Goal: Task Accomplishment & Management: Use online tool/utility

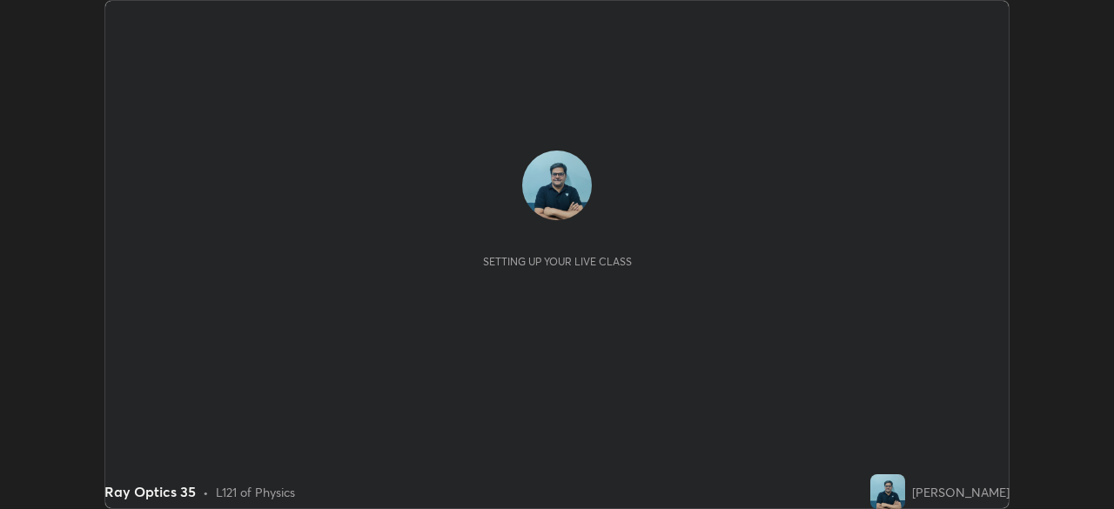
scroll to position [509, 1114]
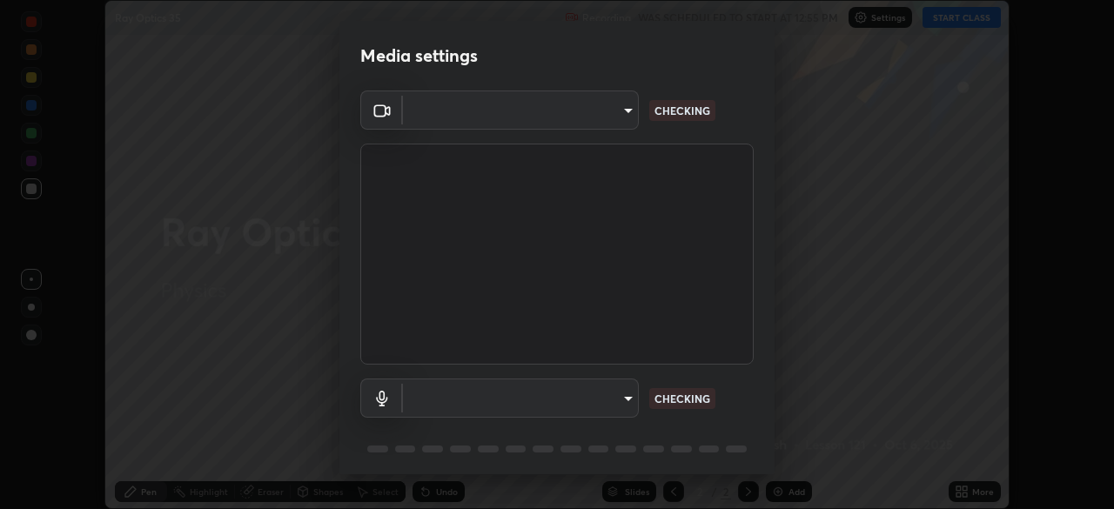
type input "6a1d7fb711b4dc05844c52b0c96a01a27af57112828a02ca503f50d2ac5fce4d"
type input "c17f179a27d05cb872b71612fb377ed1280ec24d62f50840e7cc5c1a7b87f1b0"
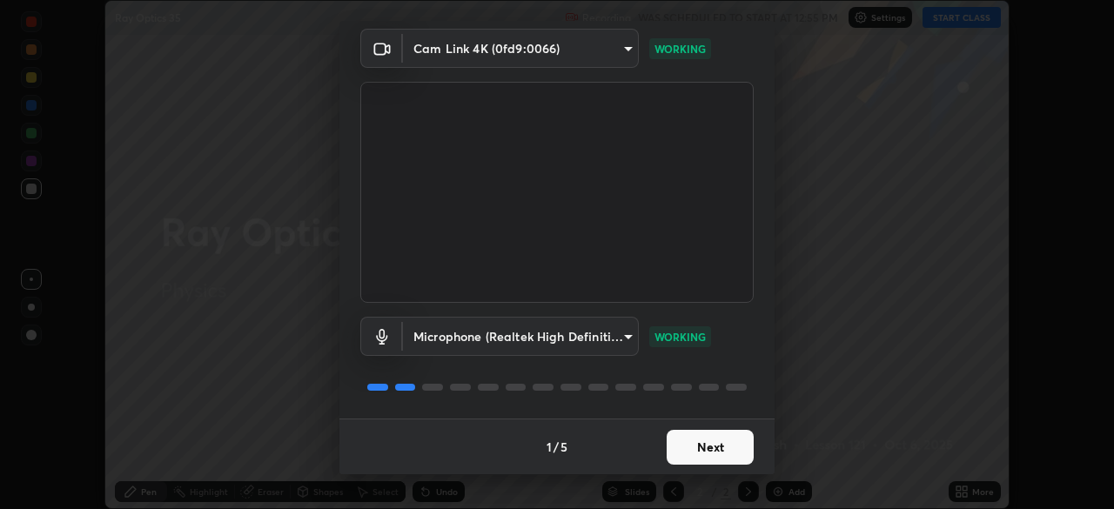
click at [726, 444] on button "Next" at bounding box center [710, 447] width 87 height 35
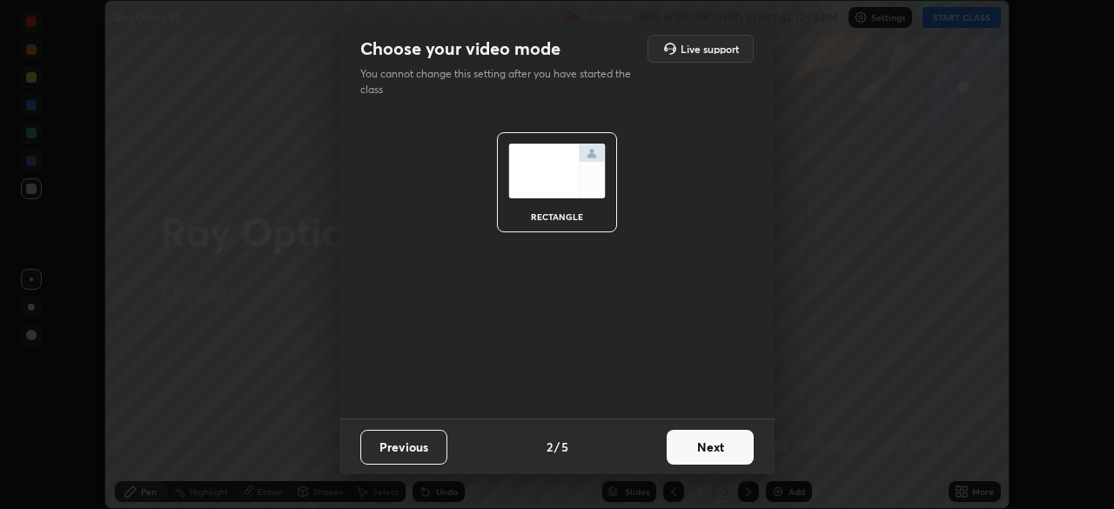
click at [730, 448] on button "Next" at bounding box center [710, 447] width 87 height 35
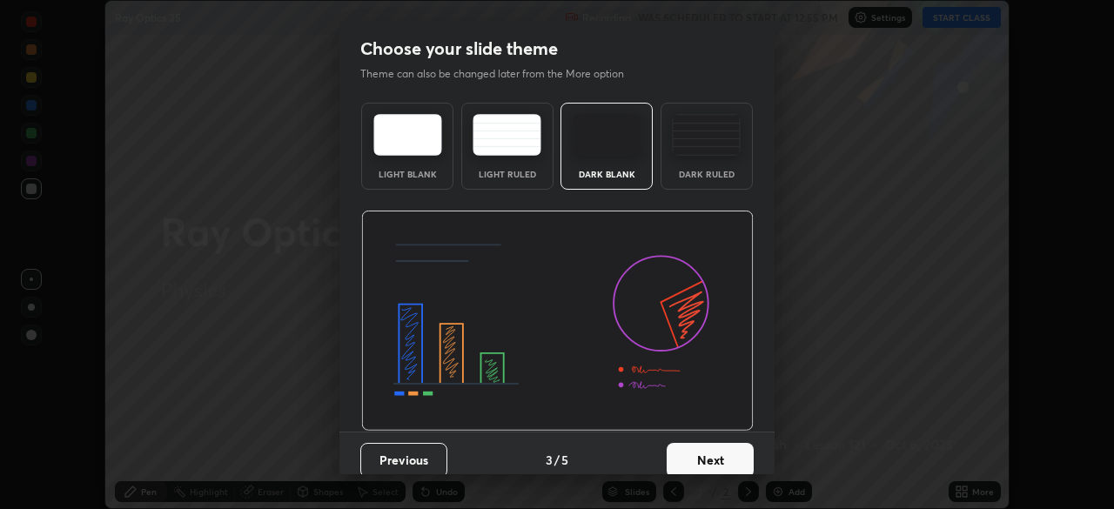
click at [732, 449] on button "Next" at bounding box center [710, 460] width 87 height 35
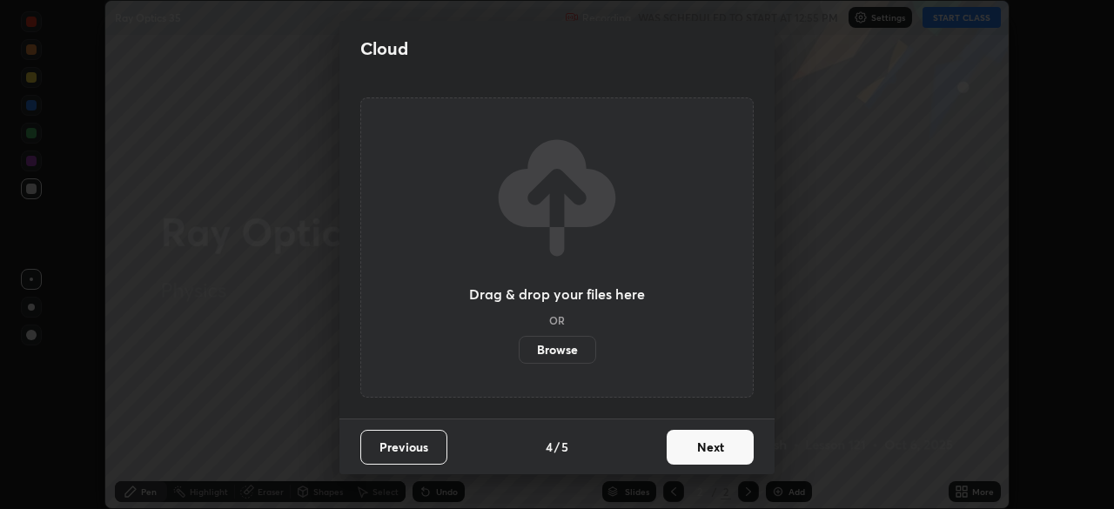
click at [732, 450] on button "Next" at bounding box center [710, 447] width 87 height 35
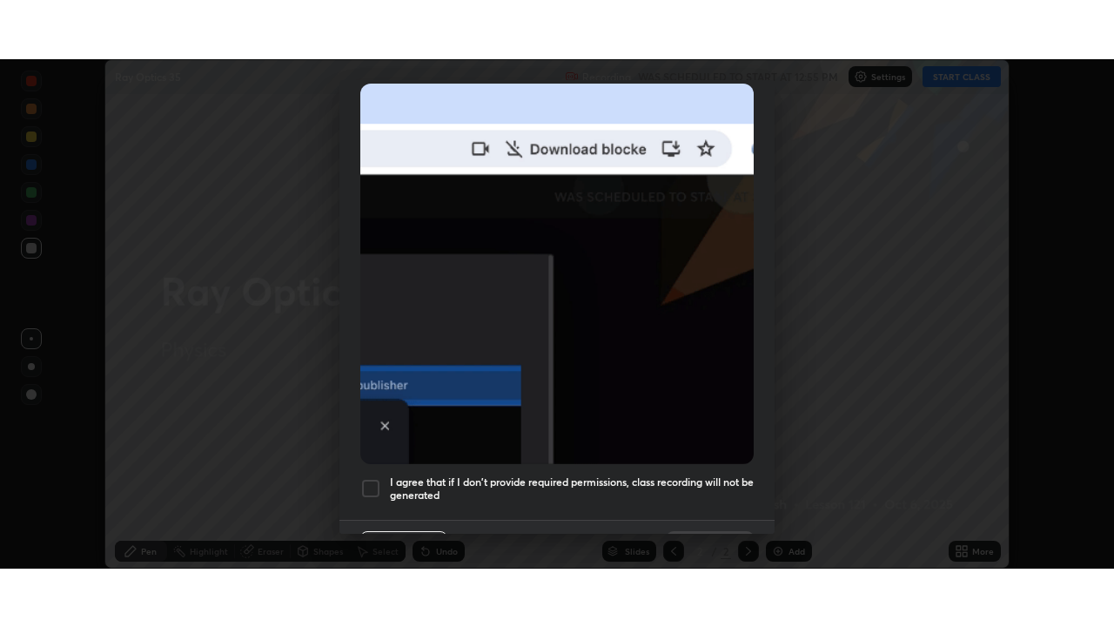
scroll to position [417, 0]
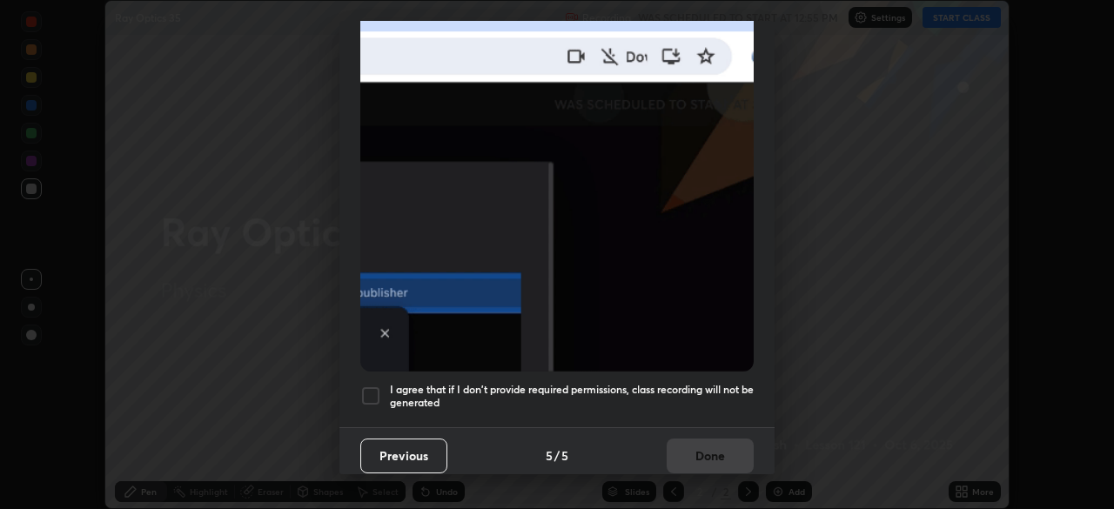
click at [372, 387] on div at bounding box center [370, 396] width 21 height 21
click at [717, 451] on button "Done" at bounding box center [710, 456] width 87 height 35
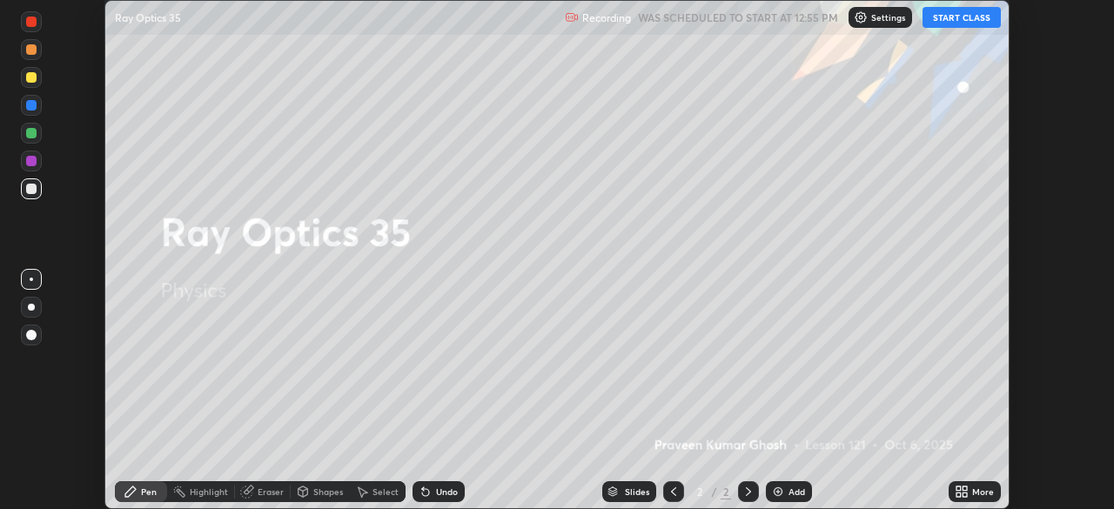
click at [965, 22] on button "START CLASS" at bounding box center [962, 17] width 78 height 21
click at [798, 489] on div "Add" at bounding box center [797, 492] width 17 height 9
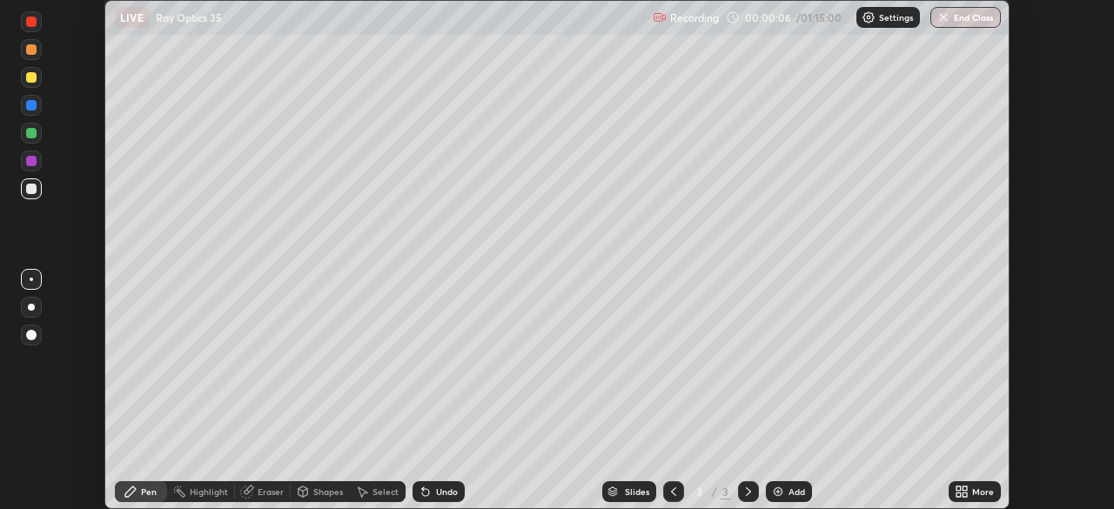
click at [971, 491] on div "More" at bounding box center [975, 491] width 52 height 21
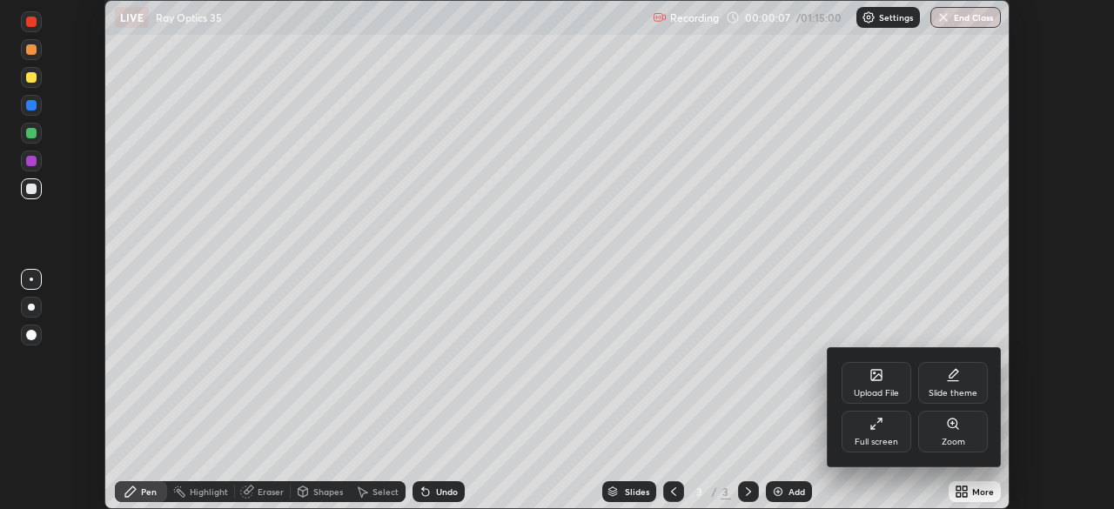
click at [791, 433] on div at bounding box center [557, 254] width 1114 height 509
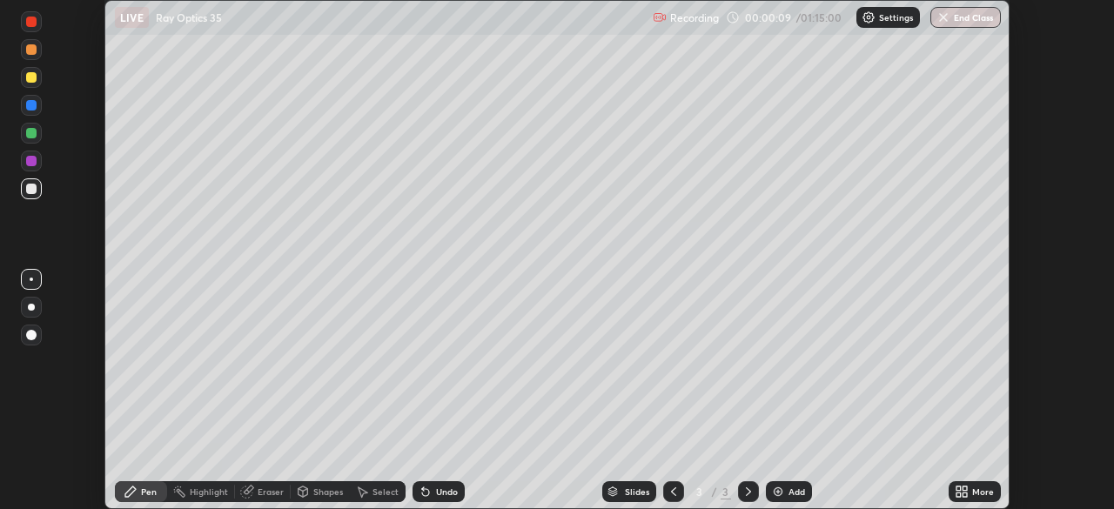
click at [972, 490] on div "More" at bounding box center [975, 491] width 52 height 21
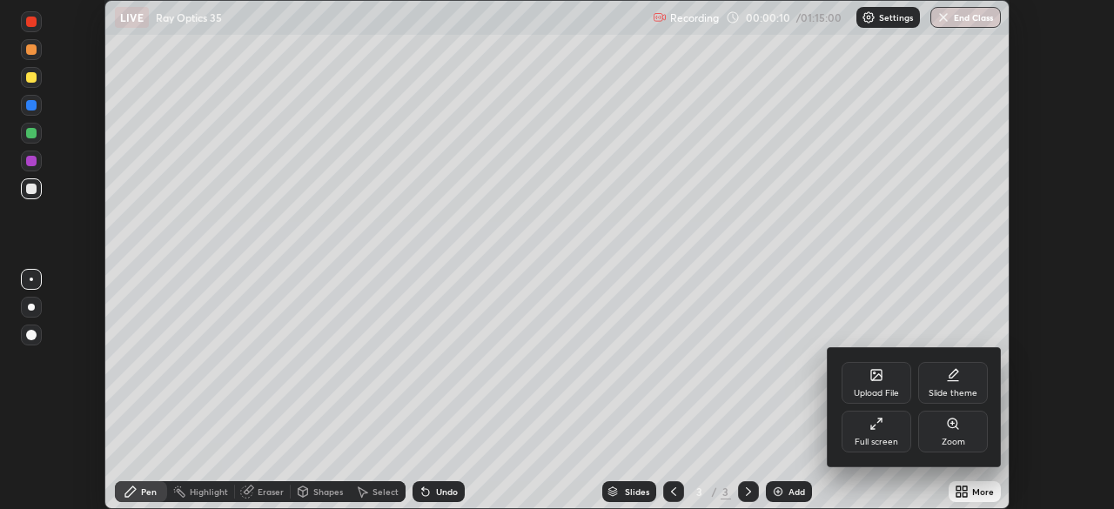
click at [886, 438] on div "Full screen" at bounding box center [877, 442] width 44 height 9
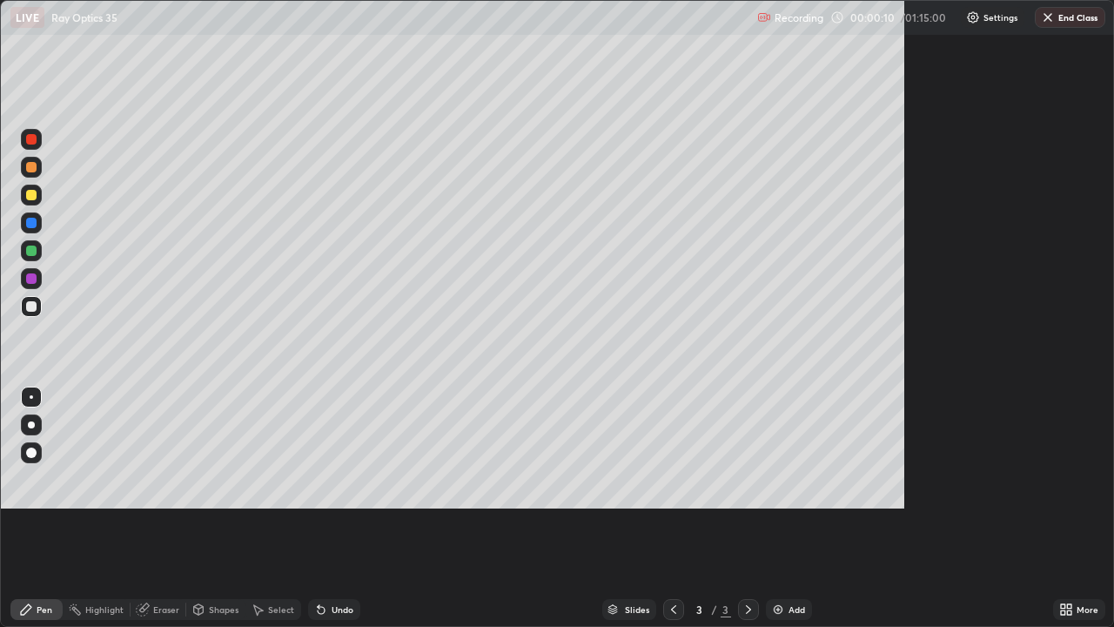
scroll to position [627, 1114]
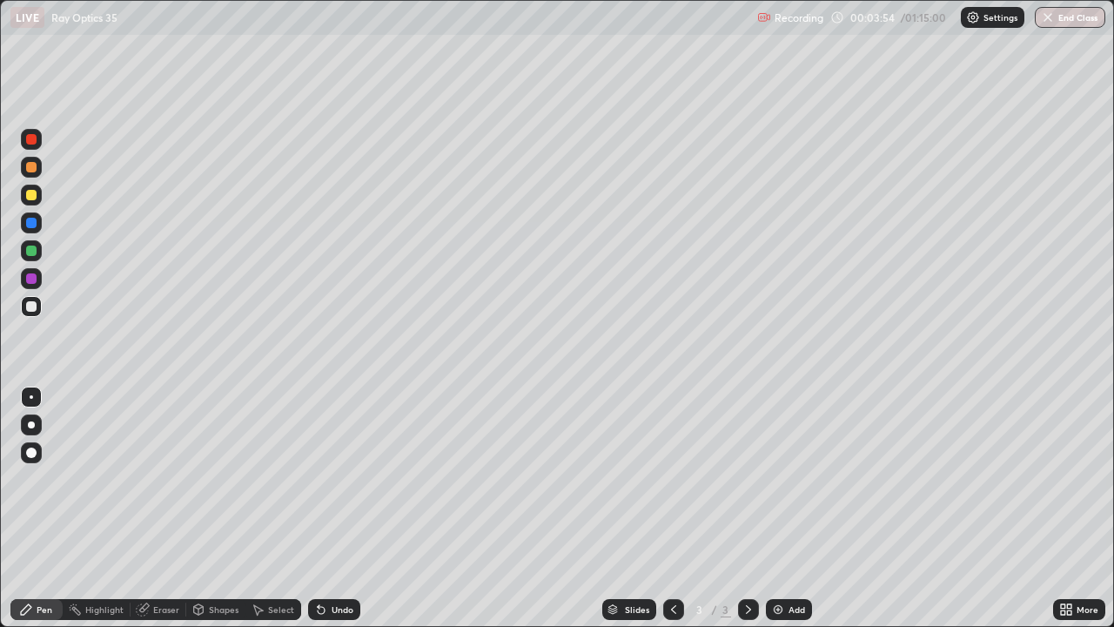
click at [334, 508] on div "Undo" at bounding box center [343, 609] width 22 height 9
click at [32, 249] on div at bounding box center [31, 251] width 10 height 10
click at [798, 508] on div "Add" at bounding box center [797, 609] width 17 height 9
click at [32, 306] on div at bounding box center [31, 306] width 10 height 10
click at [164, 508] on div "Eraser" at bounding box center [166, 609] width 26 height 9
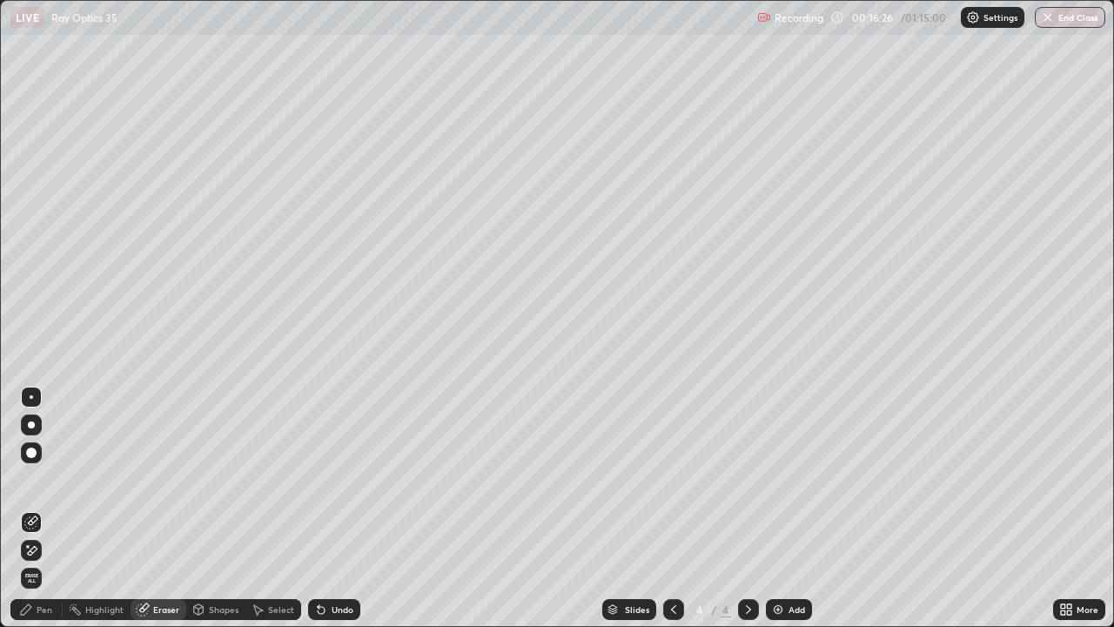
click at [46, 508] on div "Pen" at bounding box center [45, 609] width 16 height 9
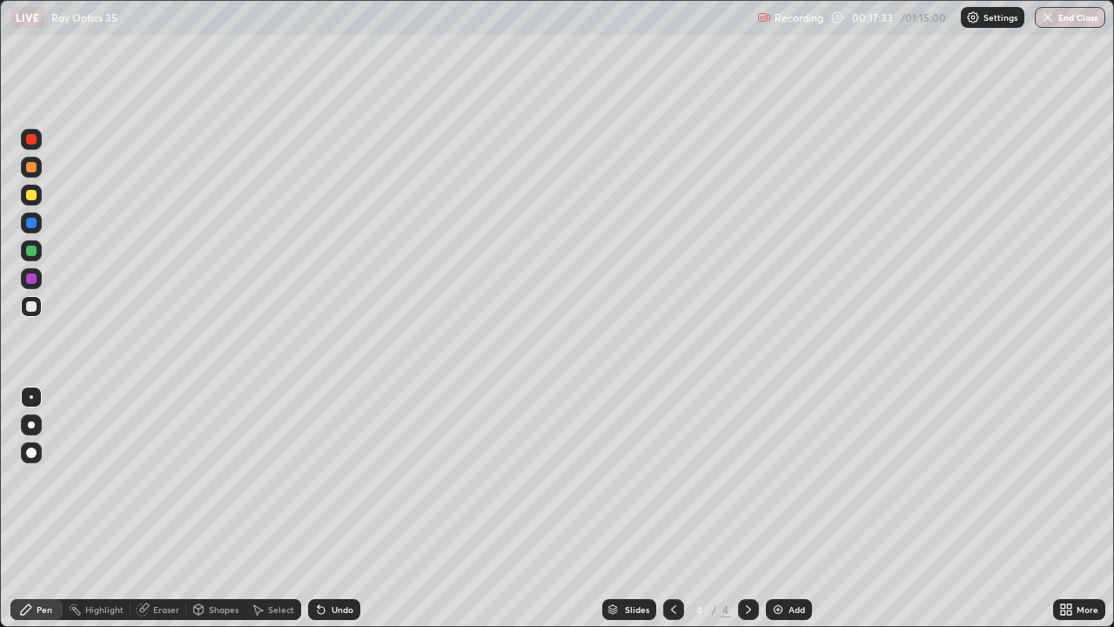
click at [168, 508] on div "Eraser" at bounding box center [166, 609] width 26 height 9
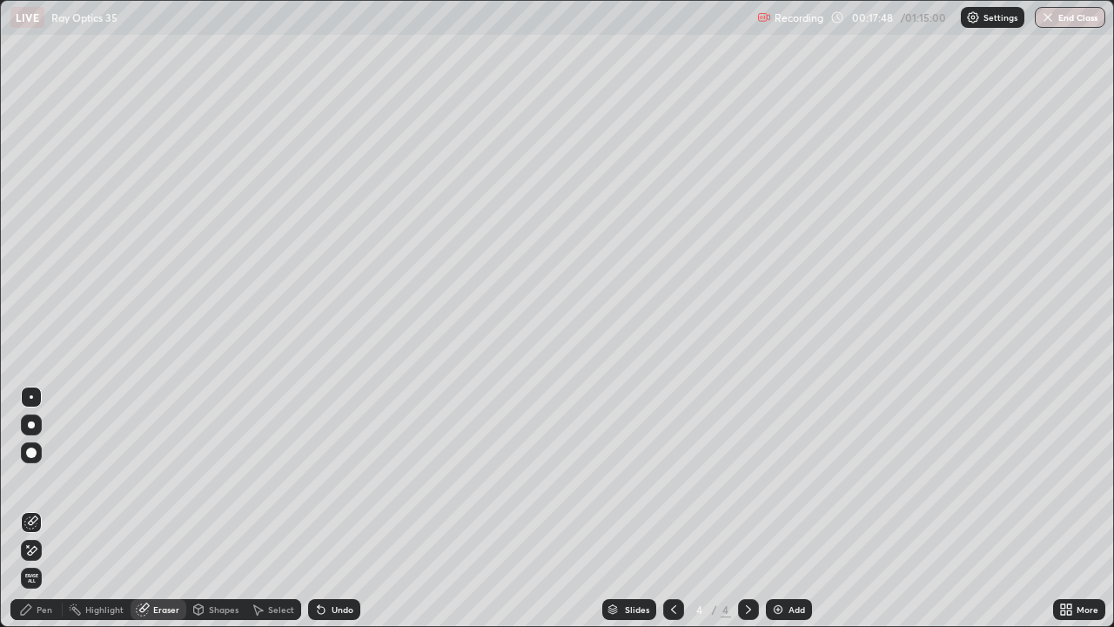
click at [44, 508] on div "Pen" at bounding box center [45, 609] width 16 height 9
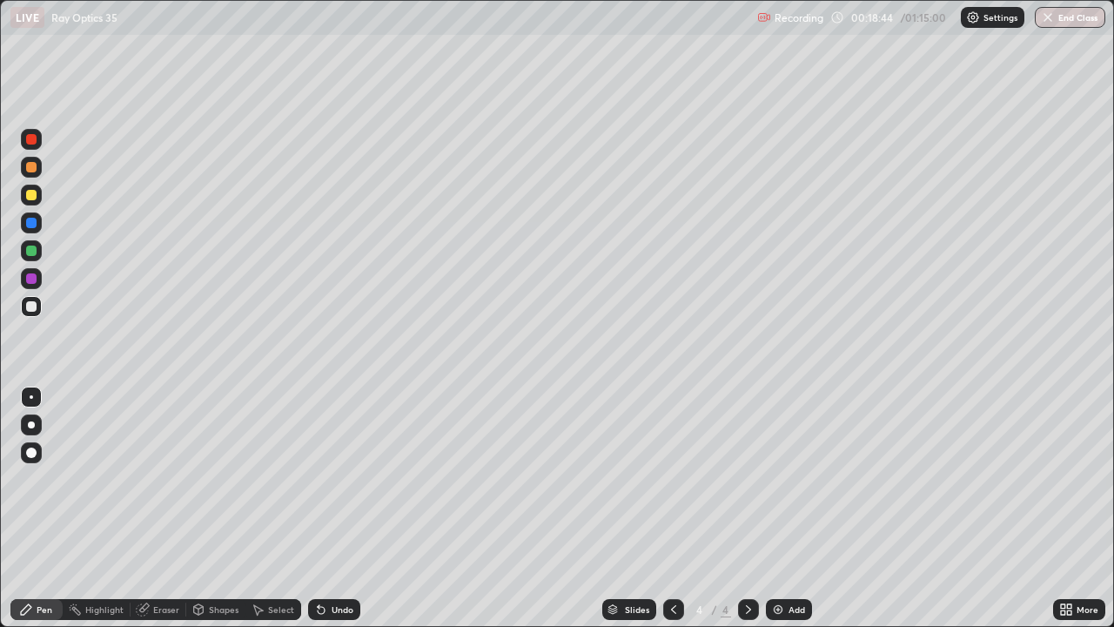
click at [29, 199] on div at bounding box center [31, 195] width 10 height 10
click at [29, 254] on div at bounding box center [31, 251] width 10 height 10
click at [32, 306] on div at bounding box center [31, 306] width 10 height 10
click at [30, 252] on div at bounding box center [31, 251] width 10 height 10
click at [26, 196] on div at bounding box center [31, 195] width 10 height 10
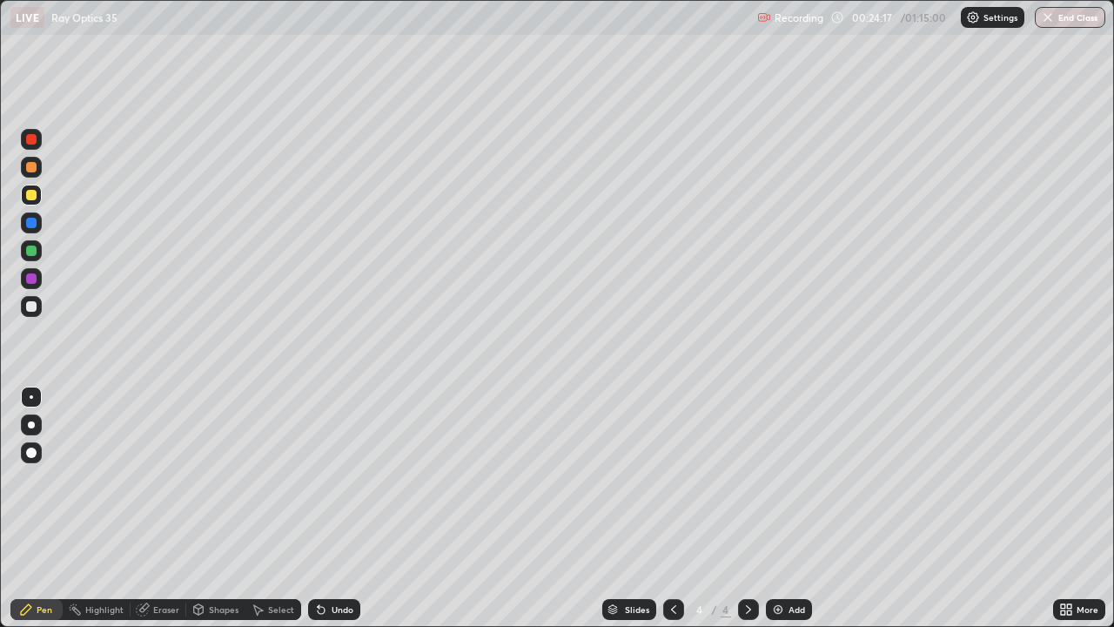
click at [342, 508] on div "Undo" at bounding box center [343, 609] width 22 height 9
click at [798, 508] on div "Add" at bounding box center [797, 609] width 17 height 9
click at [33, 306] on div at bounding box center [31, 306] width 10 height 10
click at [165, 508] on div "Eraser" at bounding box center [166, 609] width 26 height 9
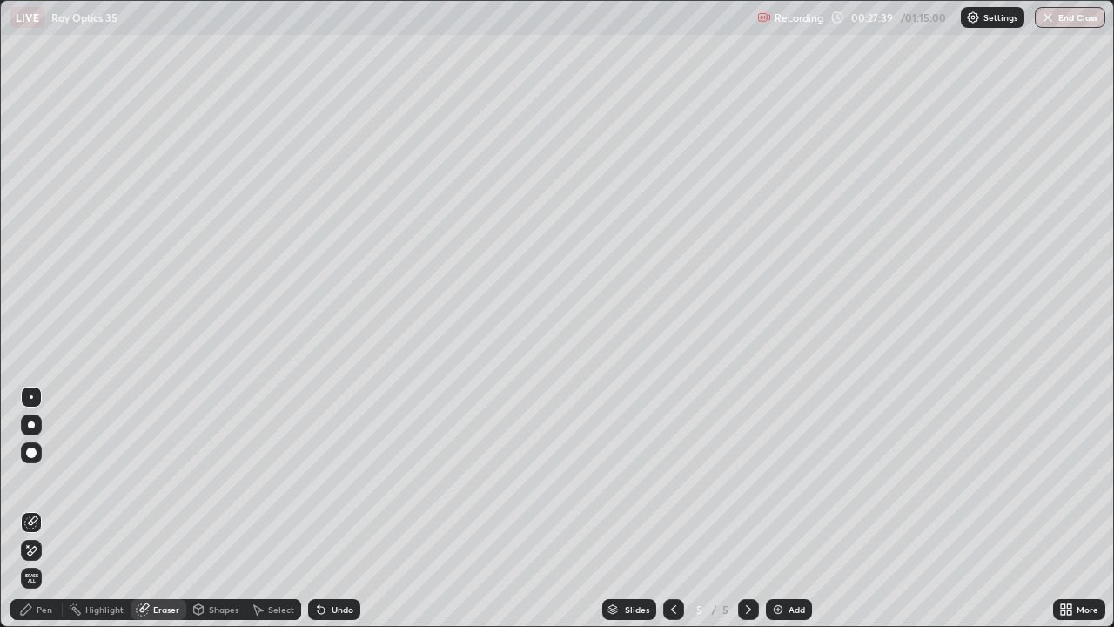
click at [51, 508] on div "Pen" at bounding box center [45, 609] width 16 height 9
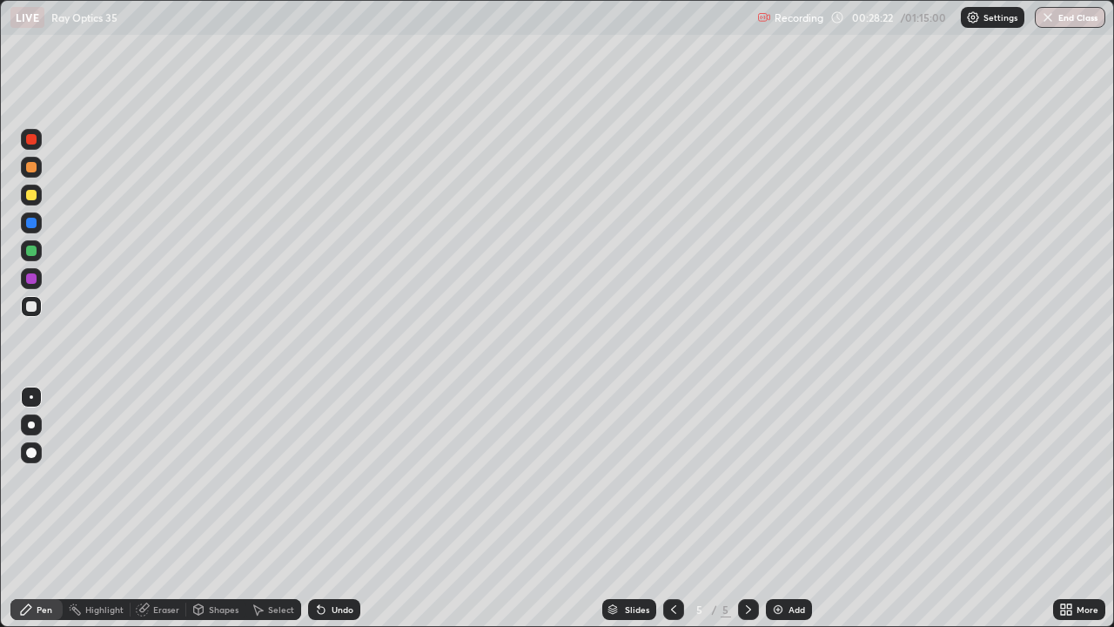
click at [165, 508] on div "Eraser" at bounding box center [166, 609] width 26 height 9
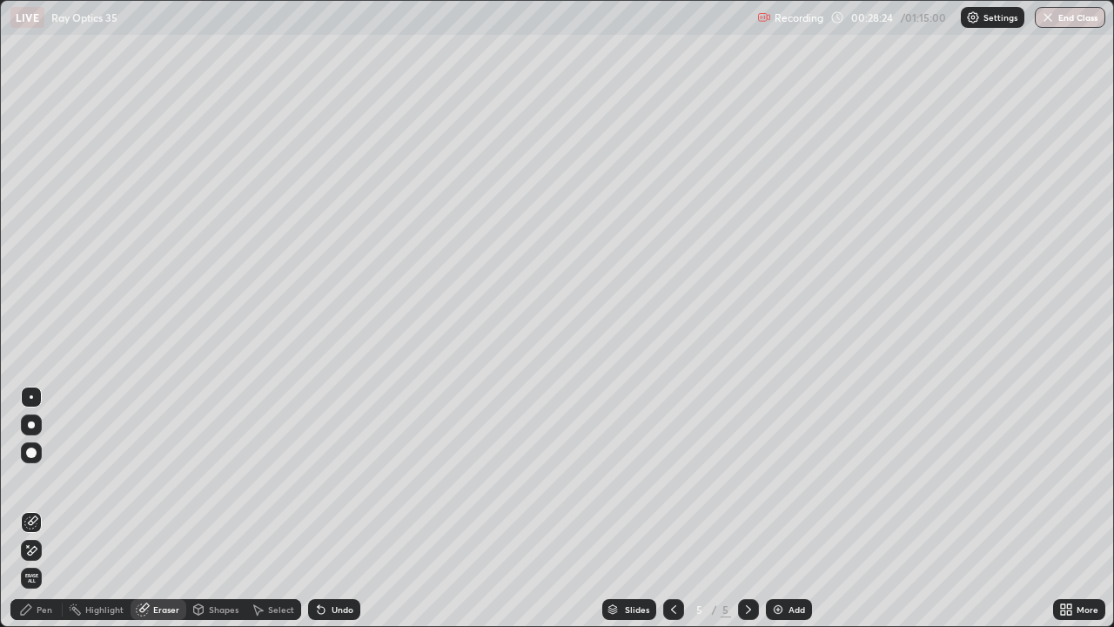
click at [48, 508] on div "Pen" at bounding box center [45, 609] width 16 height 9
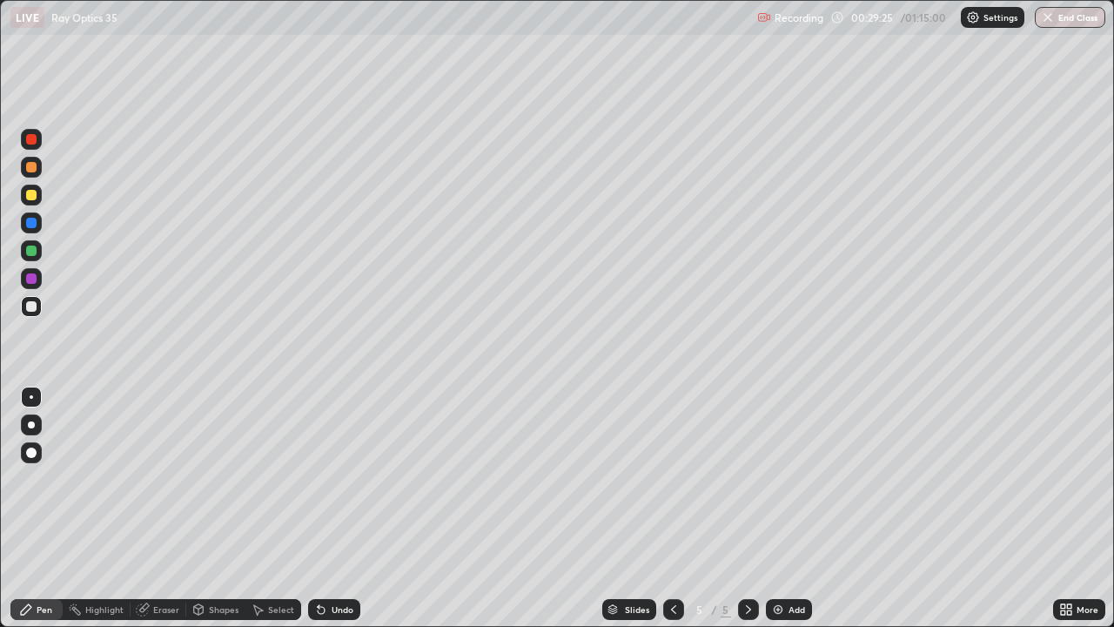
click at [339, 508] on div "Undo" at bounding box center [343, 609] width 22 height 9
click at [342, 508] on div "Undo" at bounding box center [343, 609] width 22 height 9
click at [345, 508] on div "Undo" at bounding box center [334, 609] width 52 height 21
click at [338, 508] on div "Undo" at bounding box center [343, 609] width 22 height 9
click at [798, 508] on div "Add" at bounding box center [789, 609] width 46 height 21
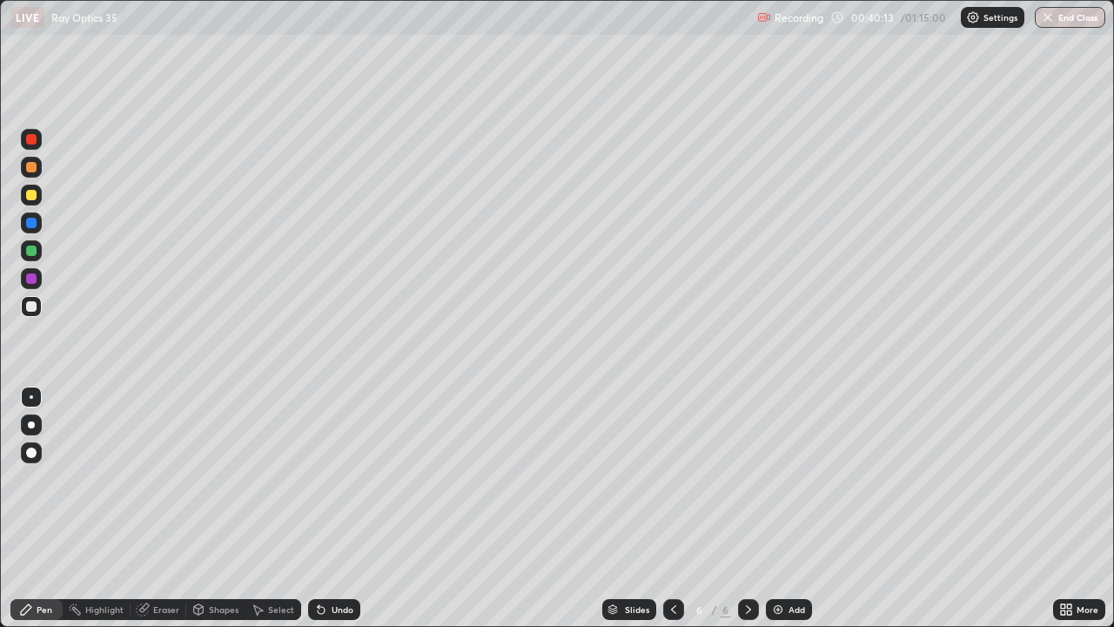
click at [337, 508] on div "Undo" at bounding box center [343, 609] width 22 height 9
click at [333, 508] on div "Undo" at bounding box center [343, 609] width 22 height 9
click at [797, 508] on div "Add" at bounding box center [797, 609] width 17 height 9
click at [35, 251] on div at bounding box center [31, 251] width 10 height 10
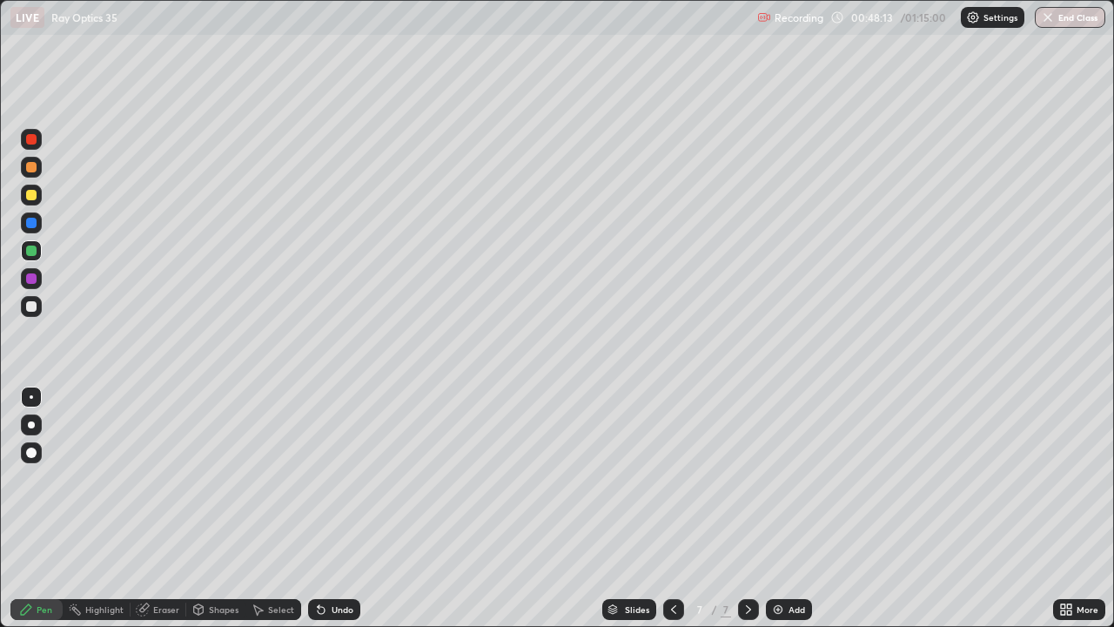
click at [346, 508] on div "Undo" at bounding box center [343, 609] width 22 height 9
click at [168, 508] on div "Eraser" at bounding box center [166, 609] width 26 height 9
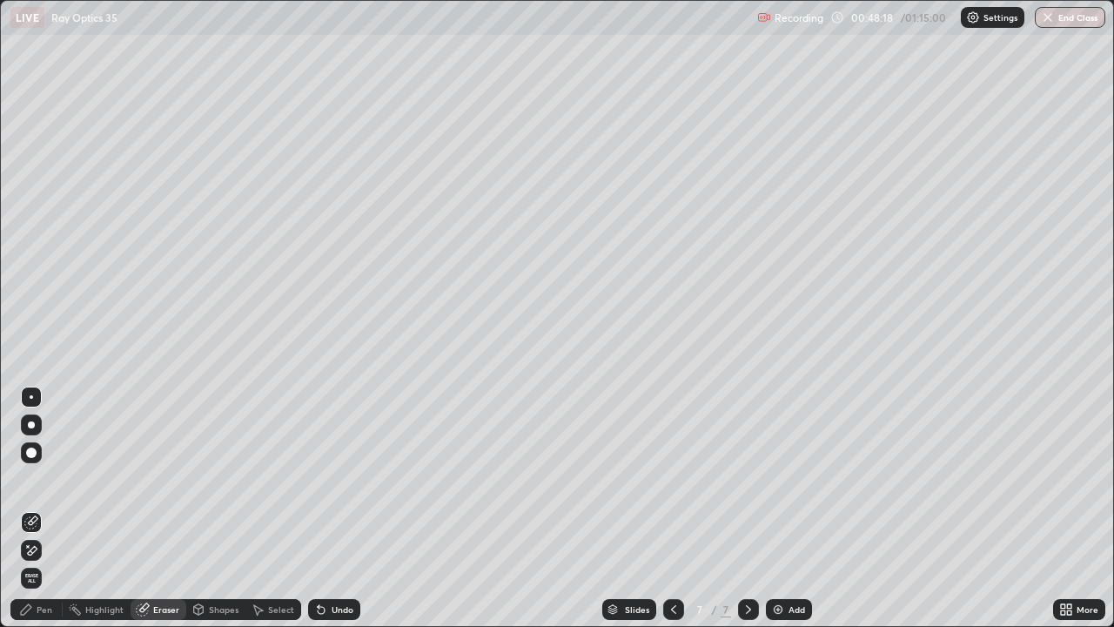
click at [51, 508] on div "Pen" at bounding box center [45, 609] width 16 height 9
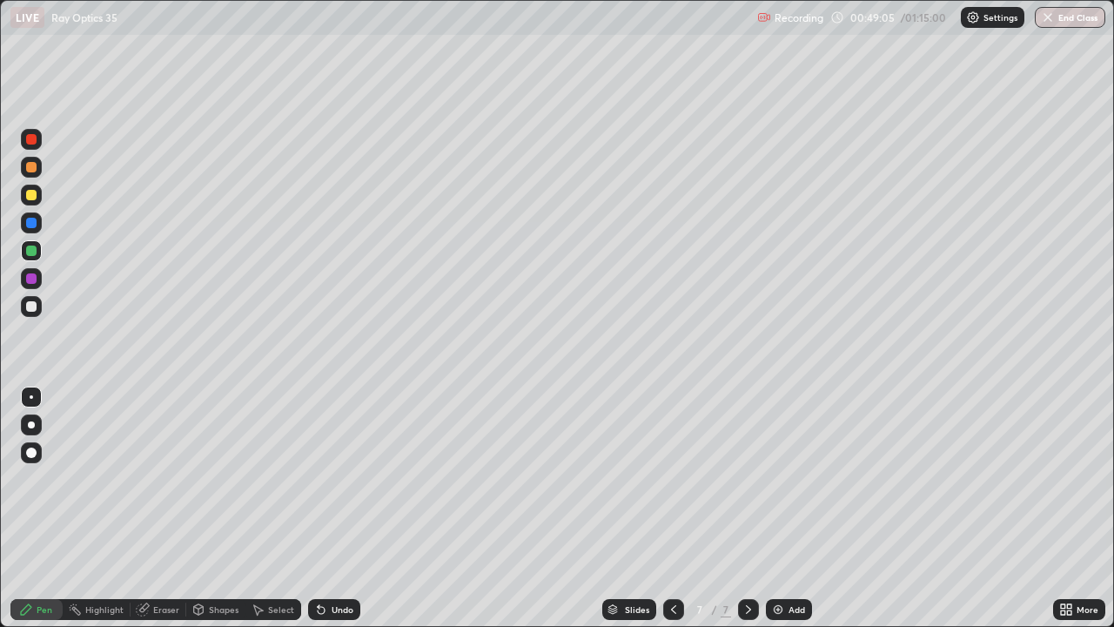
click at [342, 508] on div "Undo" at bounding box center [343, 609] width 22 height 9
click at [335, 508] on div "Undo" at bounding box center [343, 609] width 22 height 9
click at [165, 508] on div "Eraser" at bounding box center [166, 609] width 26 height 9
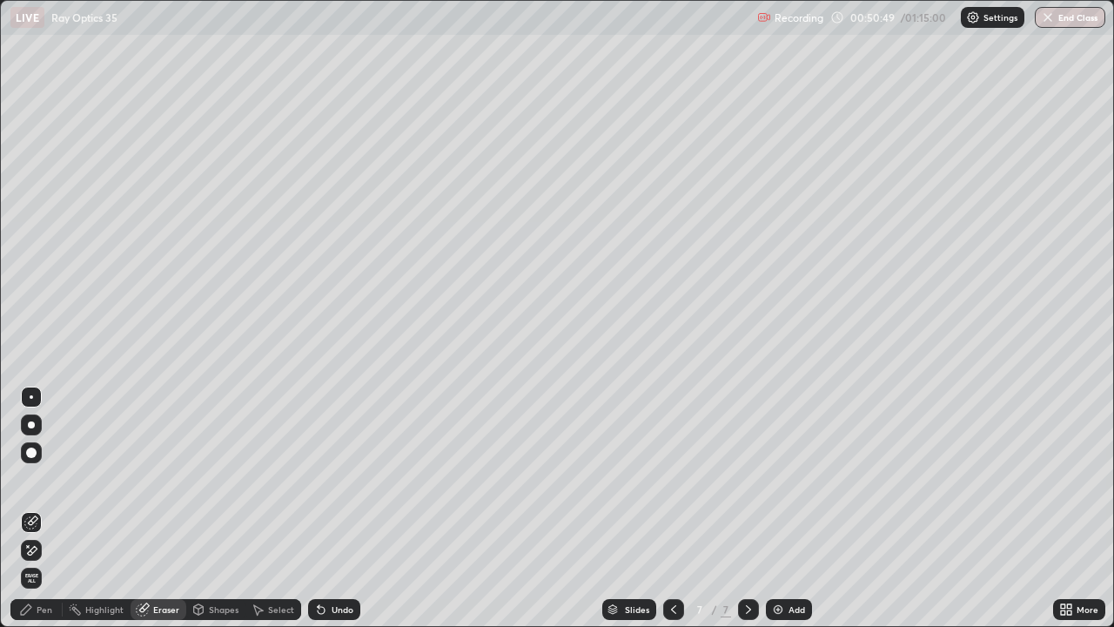
click at [48, 508] on div "Pen" at bounding box center [45, 609] width 16 height 9
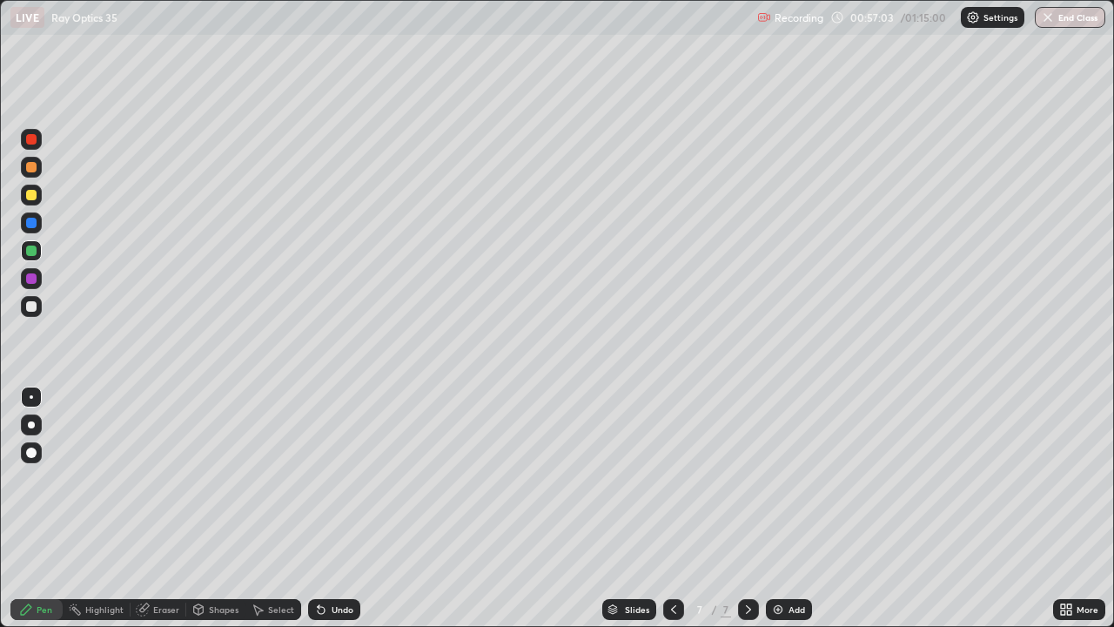
click at [797, 508] on div "Add" at bounding box center [797, 609] width 17 height 9
click at [1078, 23] on button "End Class" at bounding box center [1070, 17] width 71 height 21
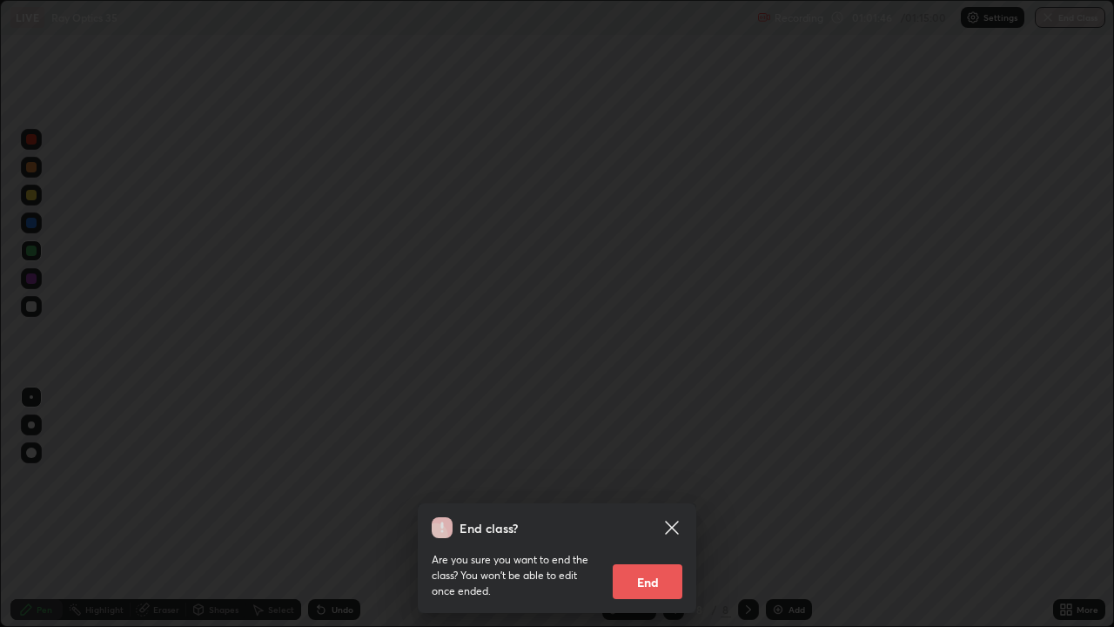
click at [643, 508] on button "End" at bounding box center [648, 581] width 70 height 35
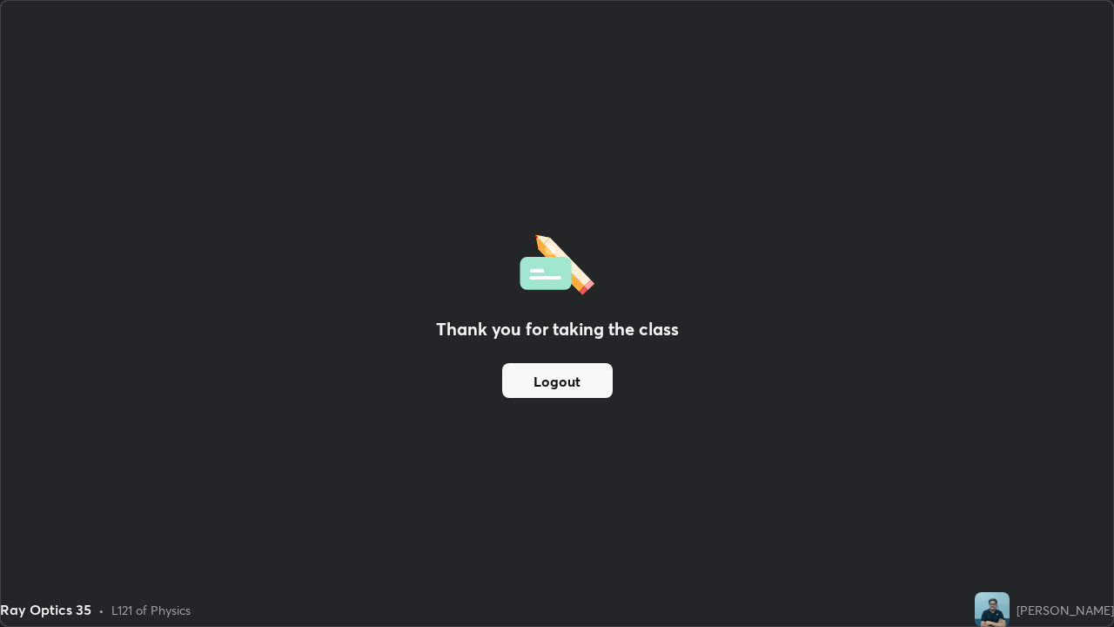
click at [565, 375] on button "Logout" at bounding box center [557, 380] width 111 height 35
click at [566, 380] on button "Logout" at bounding box center [557, 380] width 111 height 35
